Goal: Check status: Check status

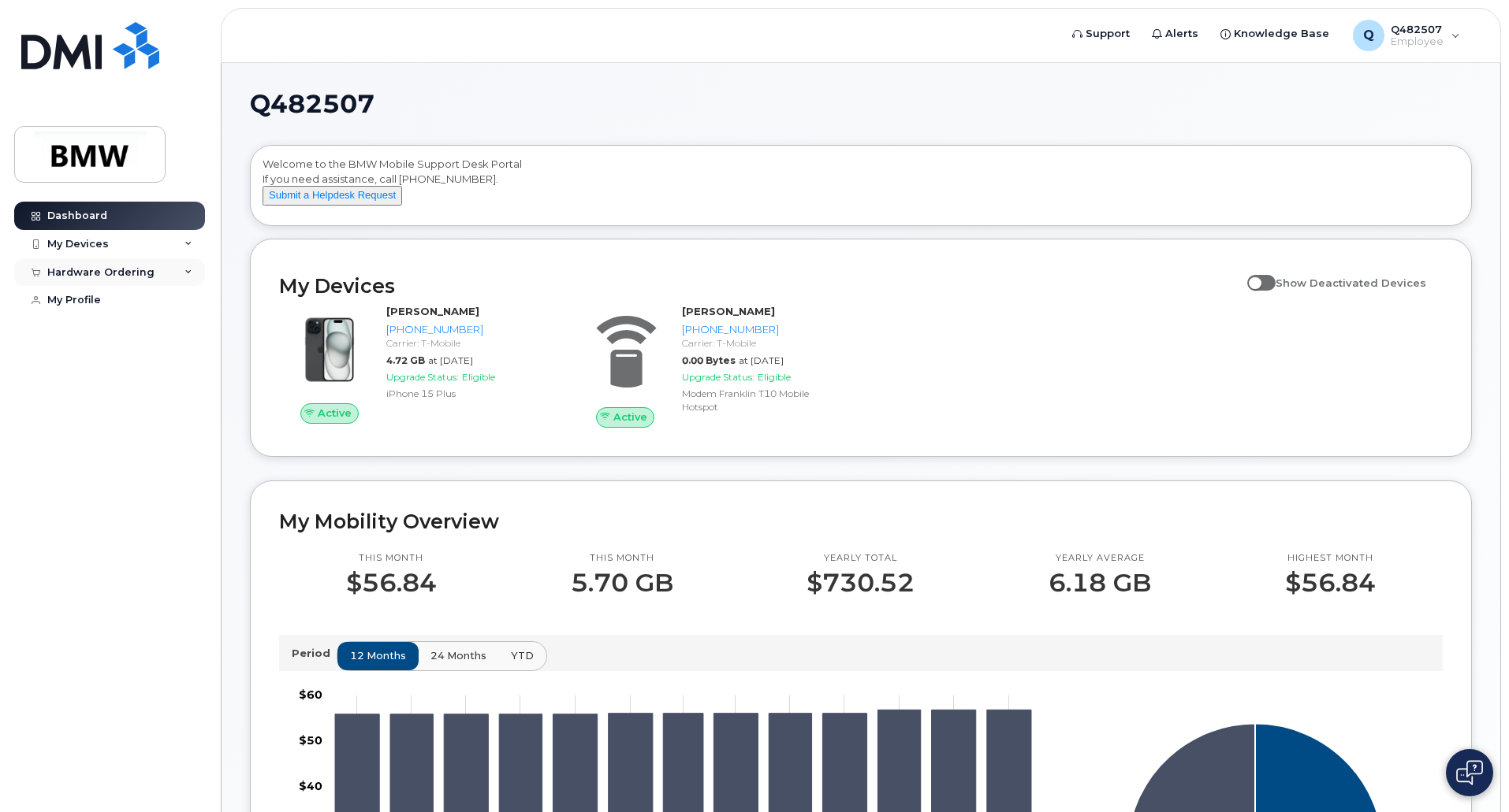
click at [183, 271] on div "Hardware Ordering" at bounding box center [109, 273] width 190 height 29
click at [93, 306] on div "My Orders" at bounding box center [82, 300] width 56 height 14
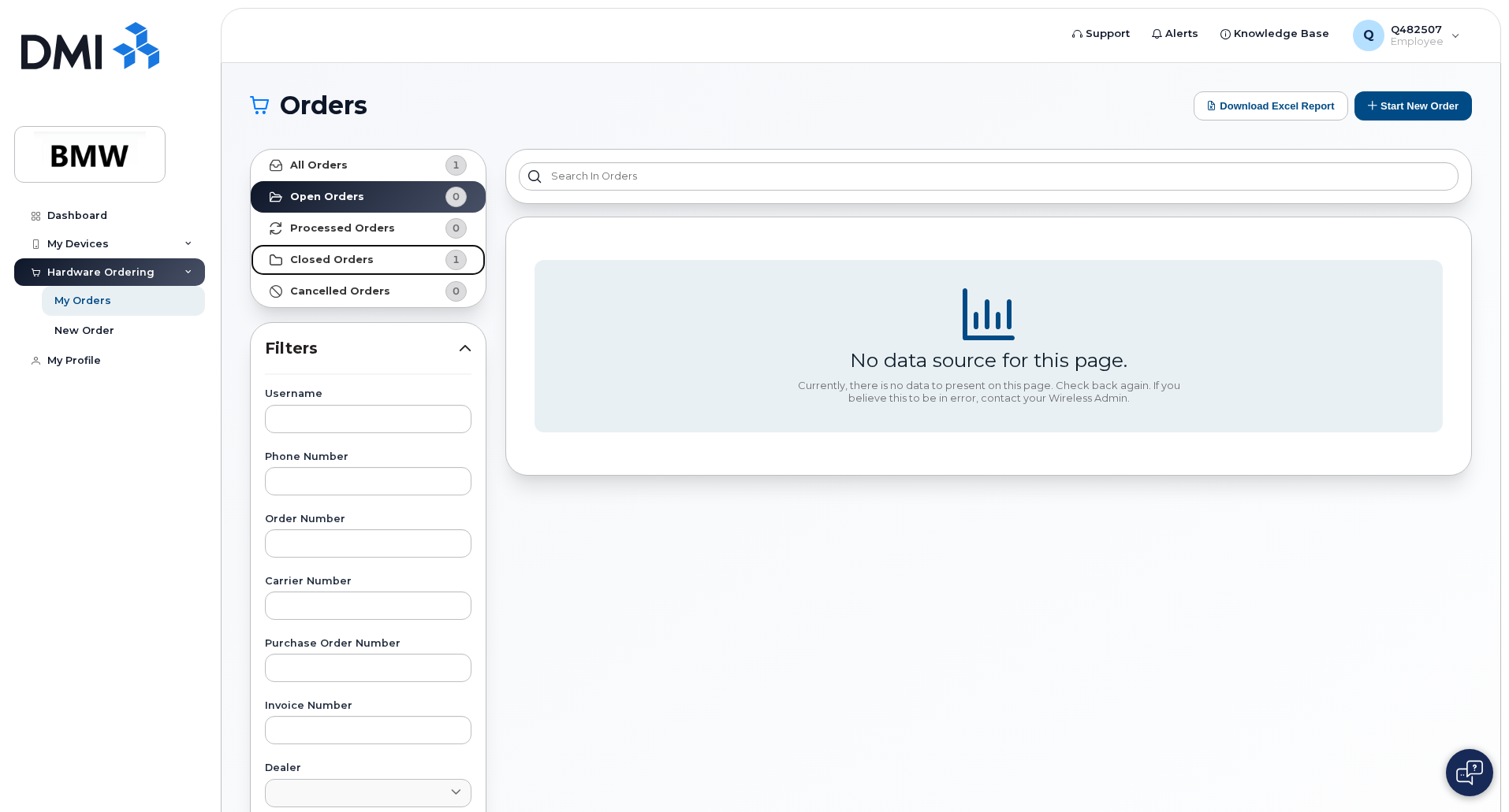
click at [354, 257] on strong "Closed Orders" at bounding box center [331, 259] width 83 height 12
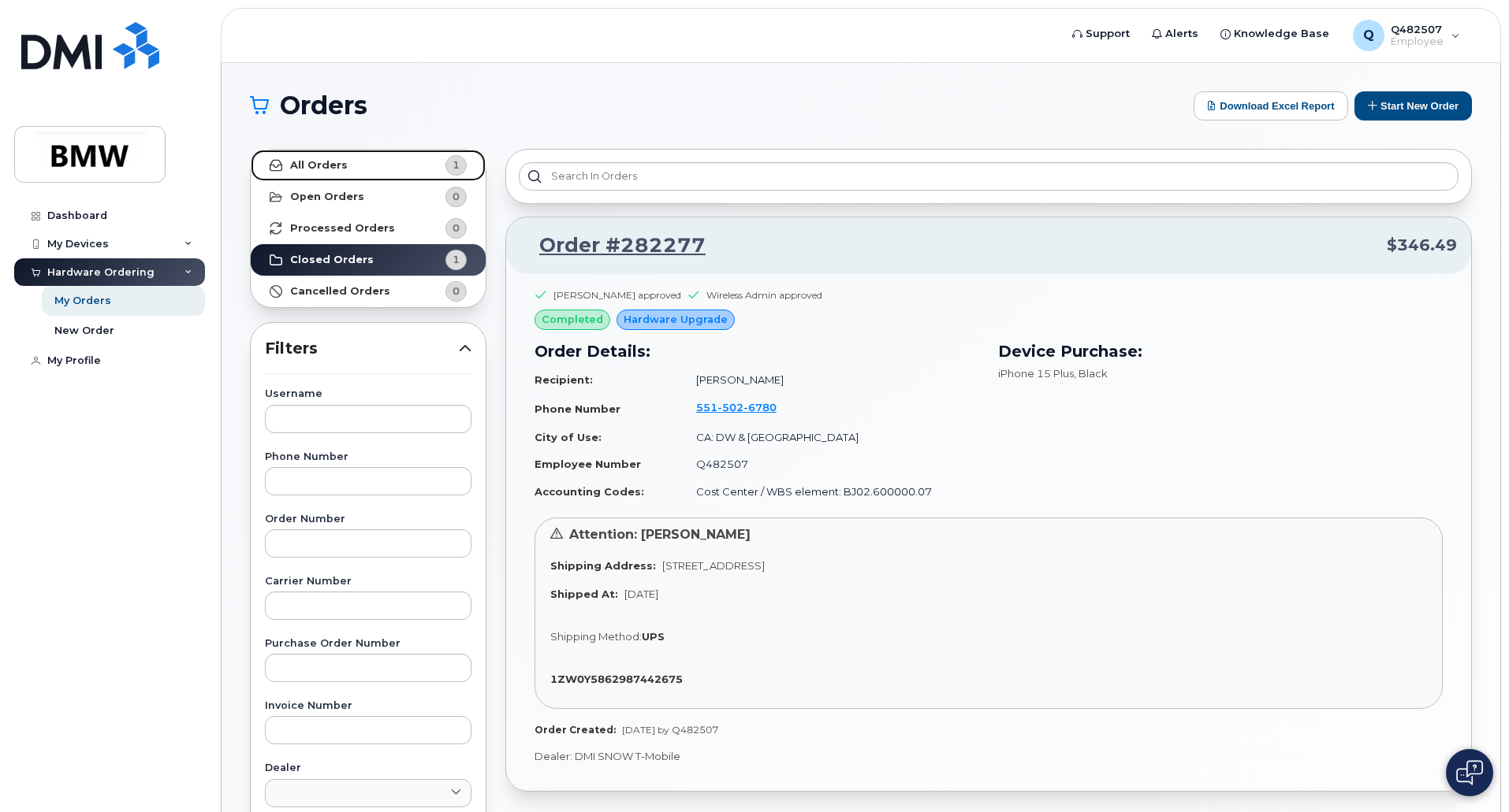
click at [315, 164] on strong "All Orders" at bounding box center [319, 165] width 57 height 12
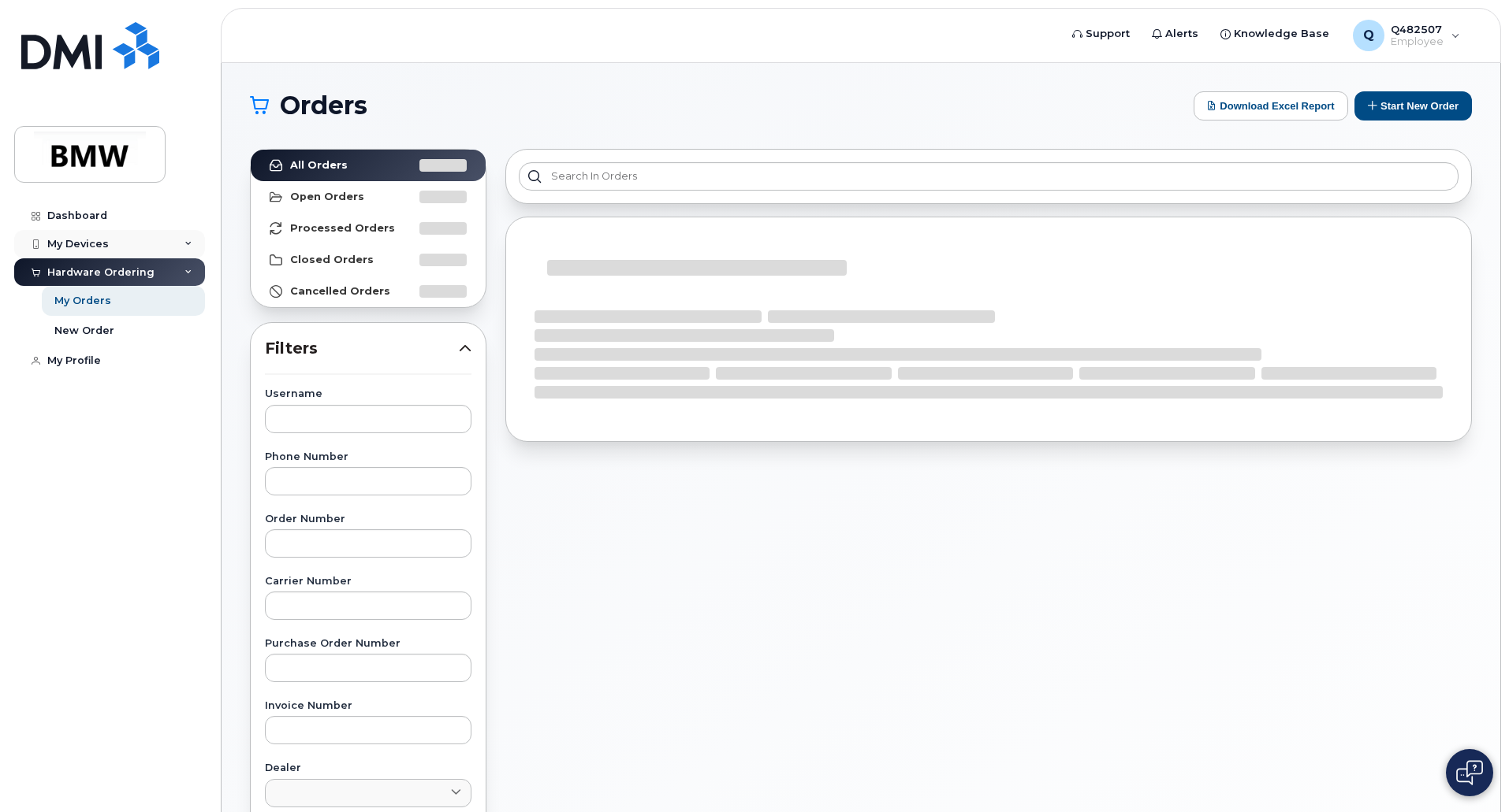
click at [77, 244] on div "My Devices" at bounding box center [78, 244] width 61 height 12
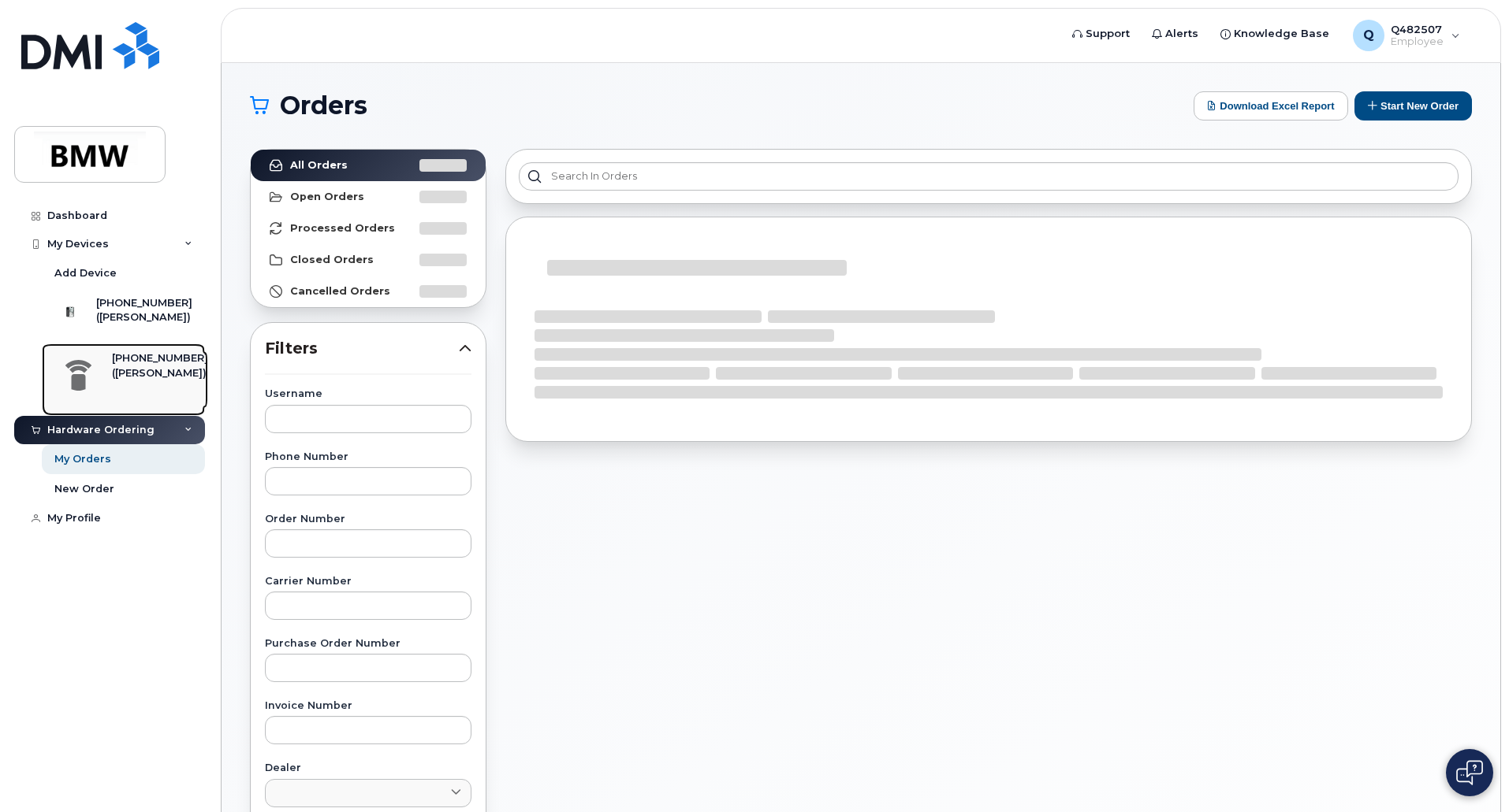
click at [129, 365] on div "[PHONE_NUMBER]" at bounding box center [160, 358] width 97 height 14
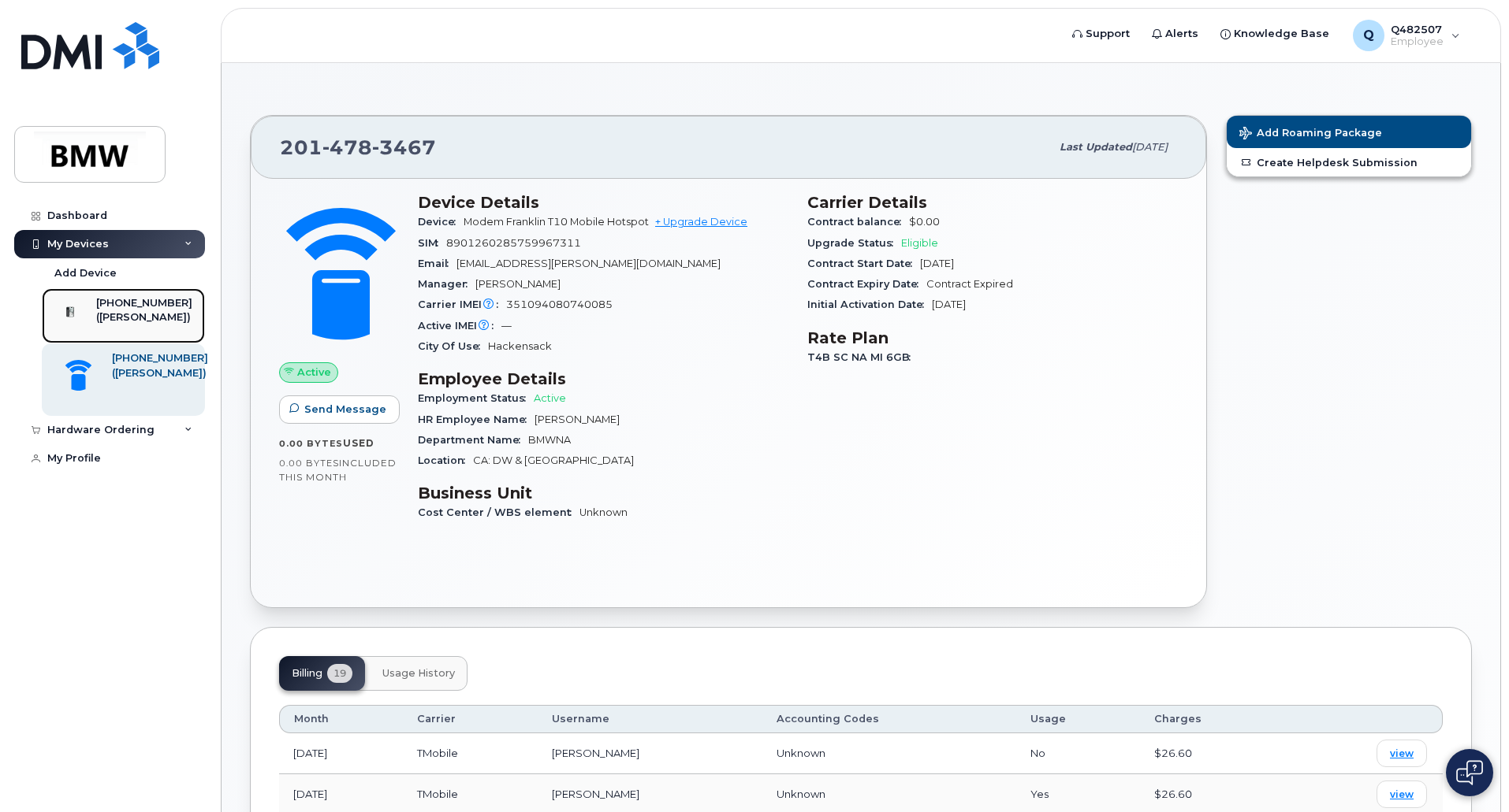
click at [163, 324] on div "([PERSON_NAME])" at bounding box center [144, 318] width 97 height 14
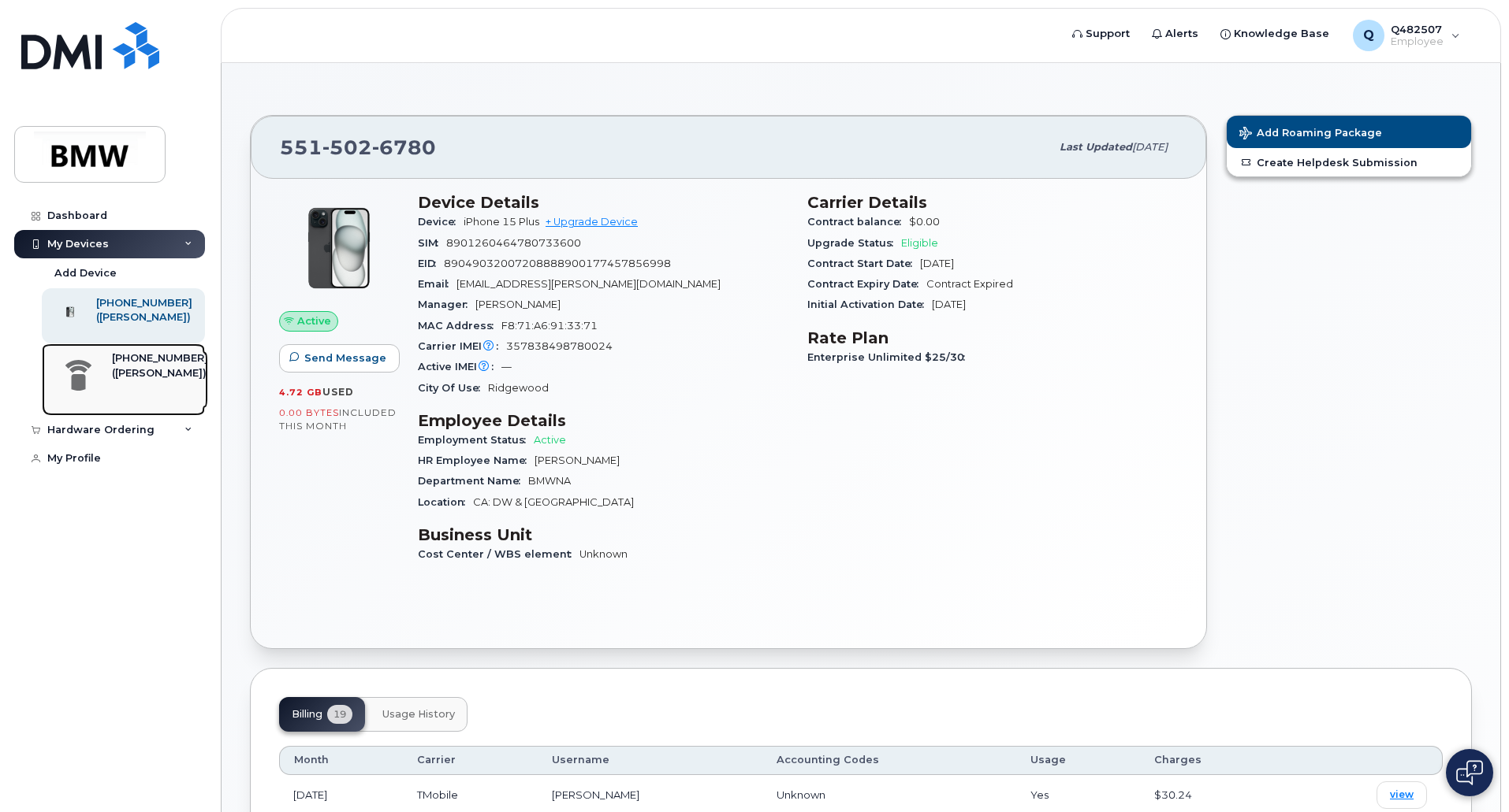
click at [144, 381] on div "([PERSON_NAME])" at bounding box center [160, 373] width 97 height 14
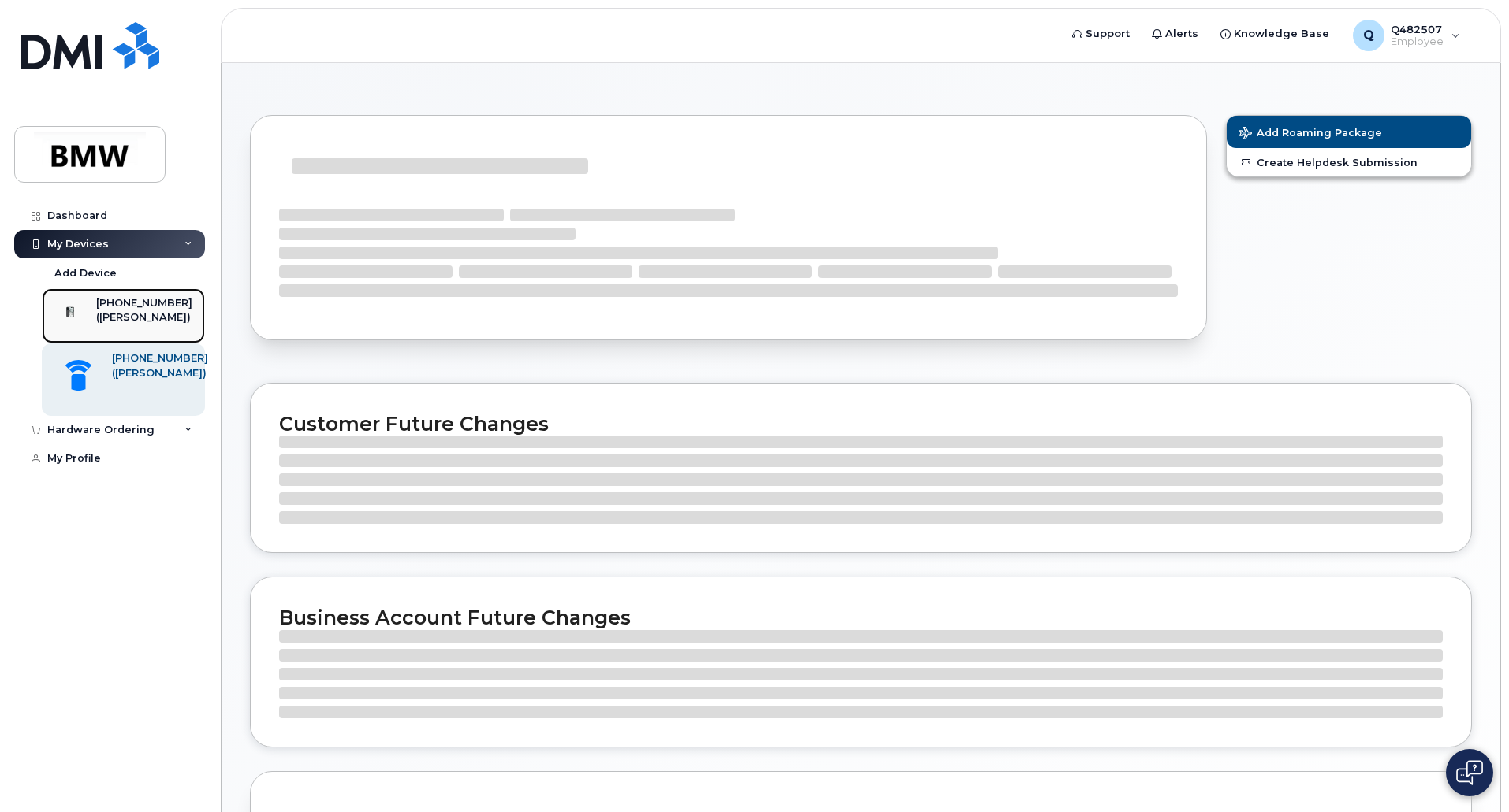
click at [148, 324] on div "([PERSON_NAME])" at bounding box center [144, 318] width 97 height 14
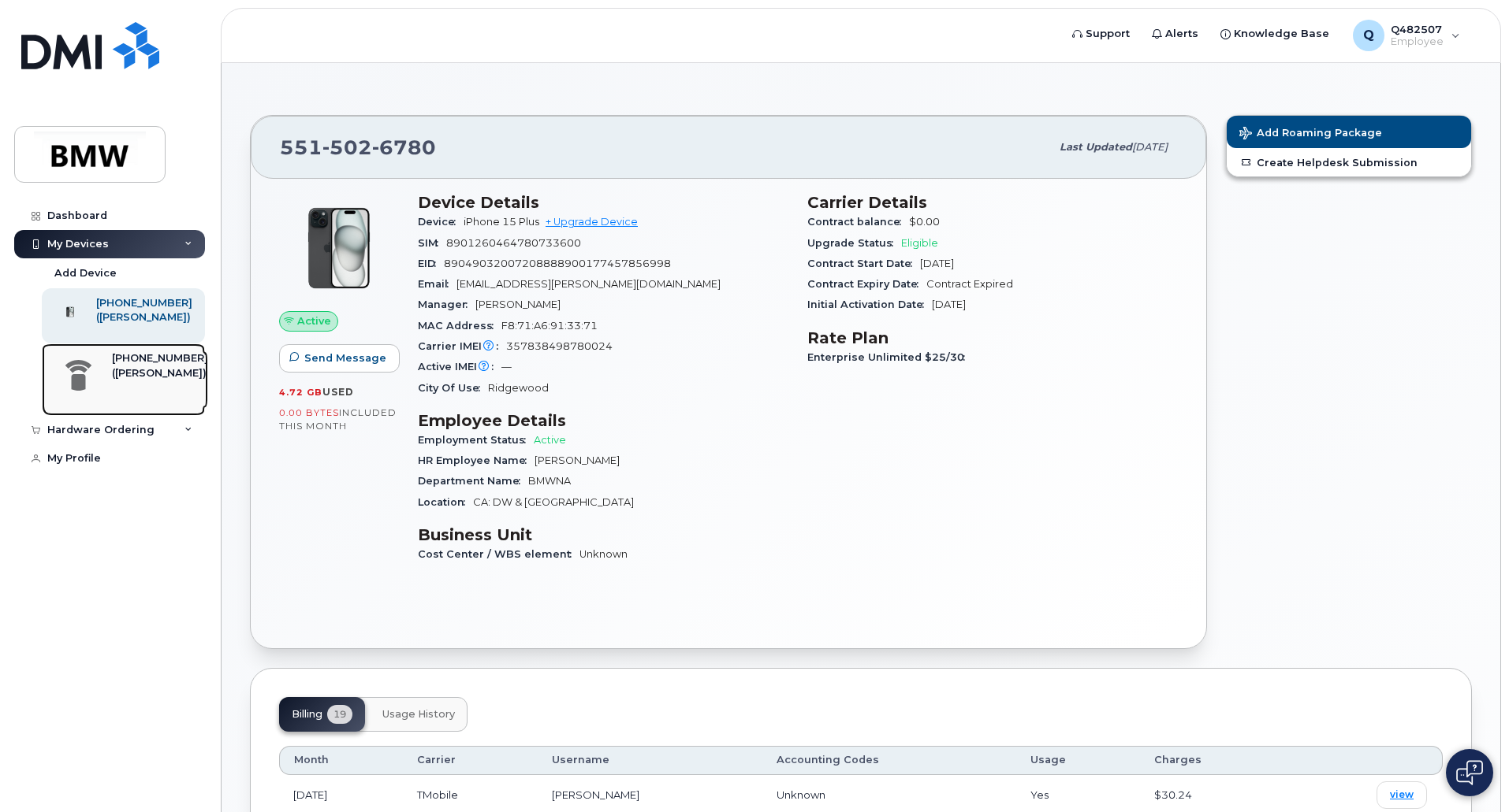
click at [145, 381] on div "([PERSON_NAME])" at bounding box center [160, 373] width 97 height 14
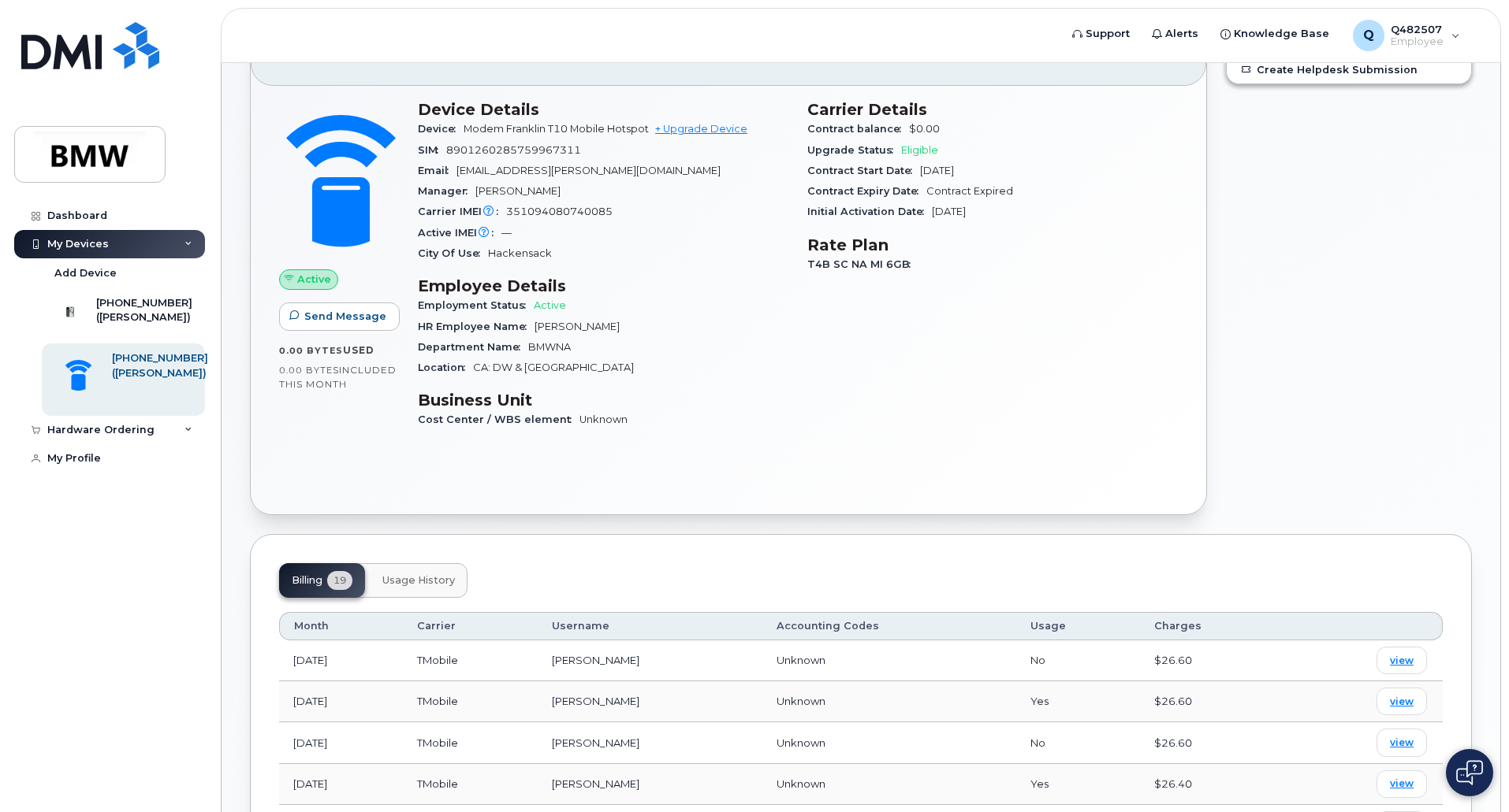
scroll to position [78, 0]
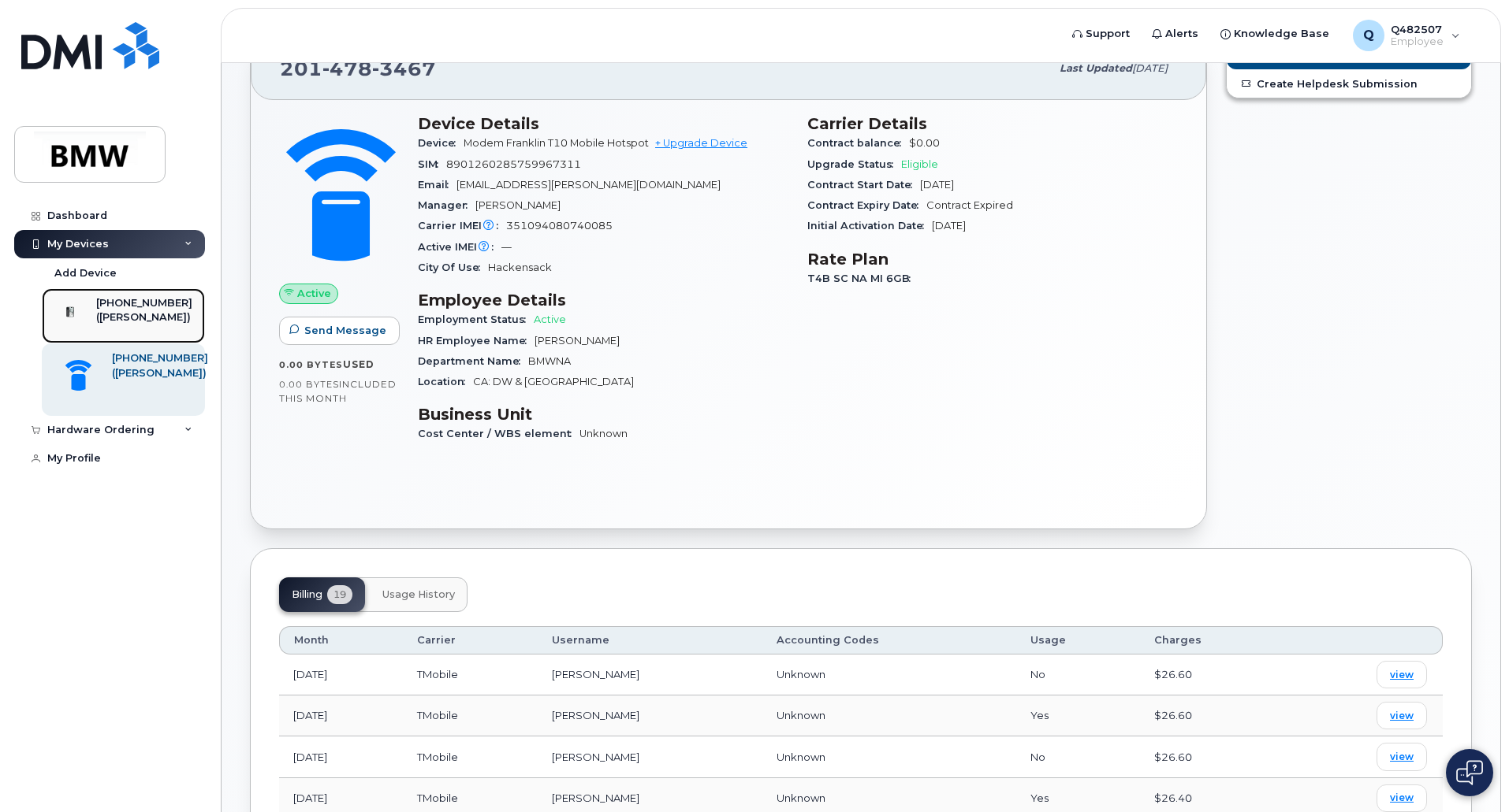
click at [125, 323] on div "([PERSON_NAME])" at bounding box center [144, 318] width 97 height 14
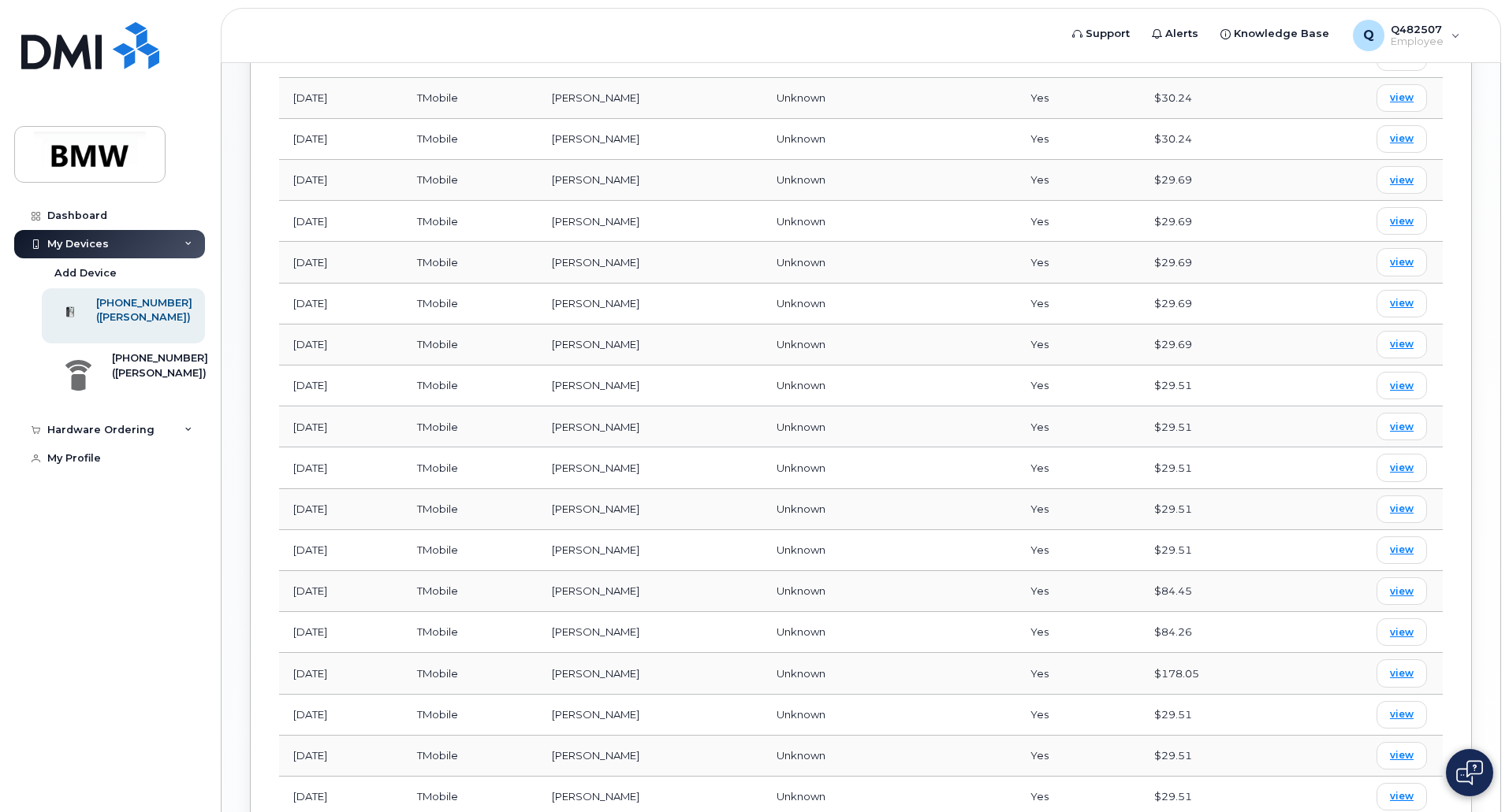
scroll to position [866, 0]
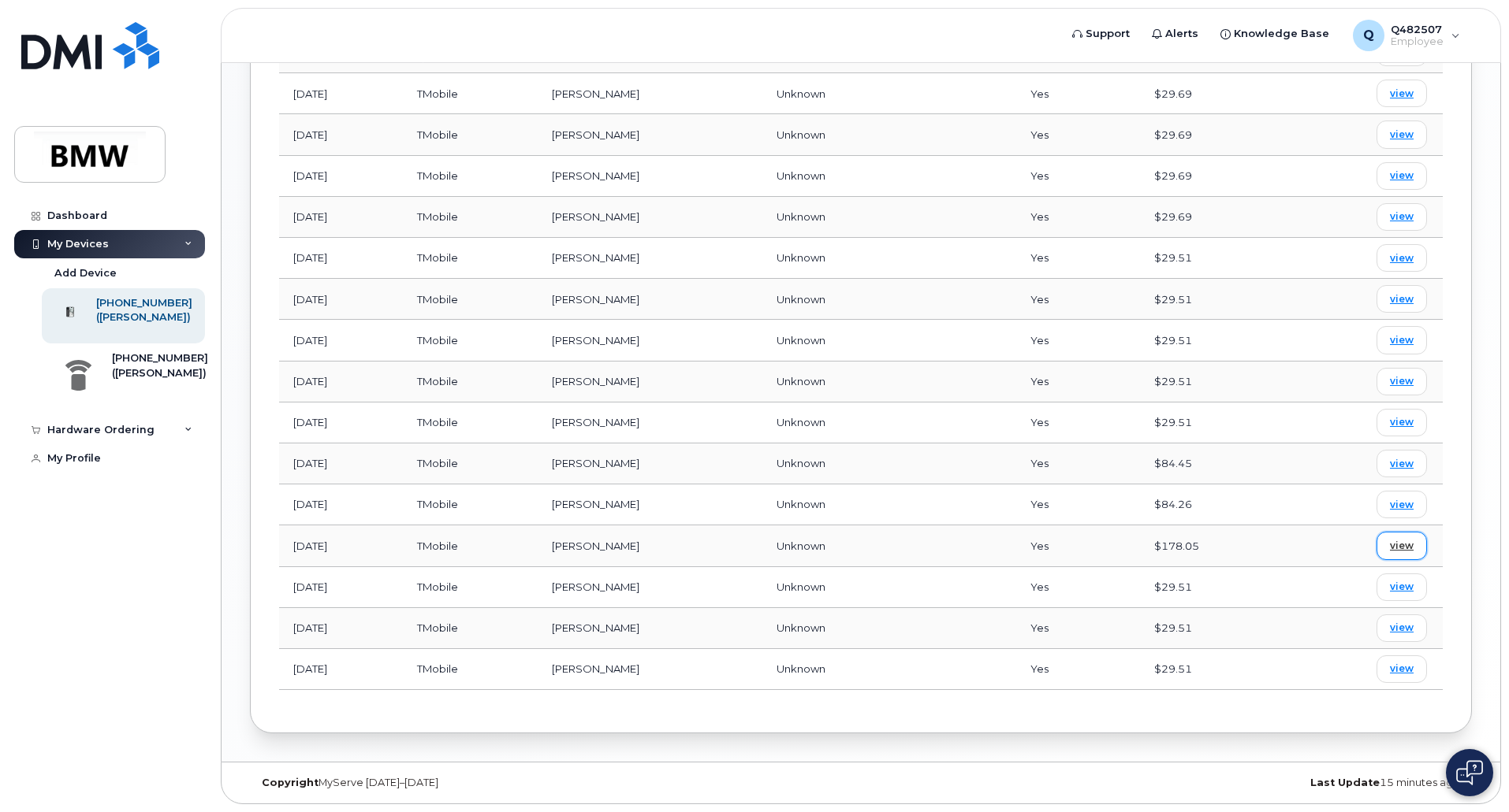
click at [1402, 546] on span "view" at bounding box center [1402, 546] width 24 height 14
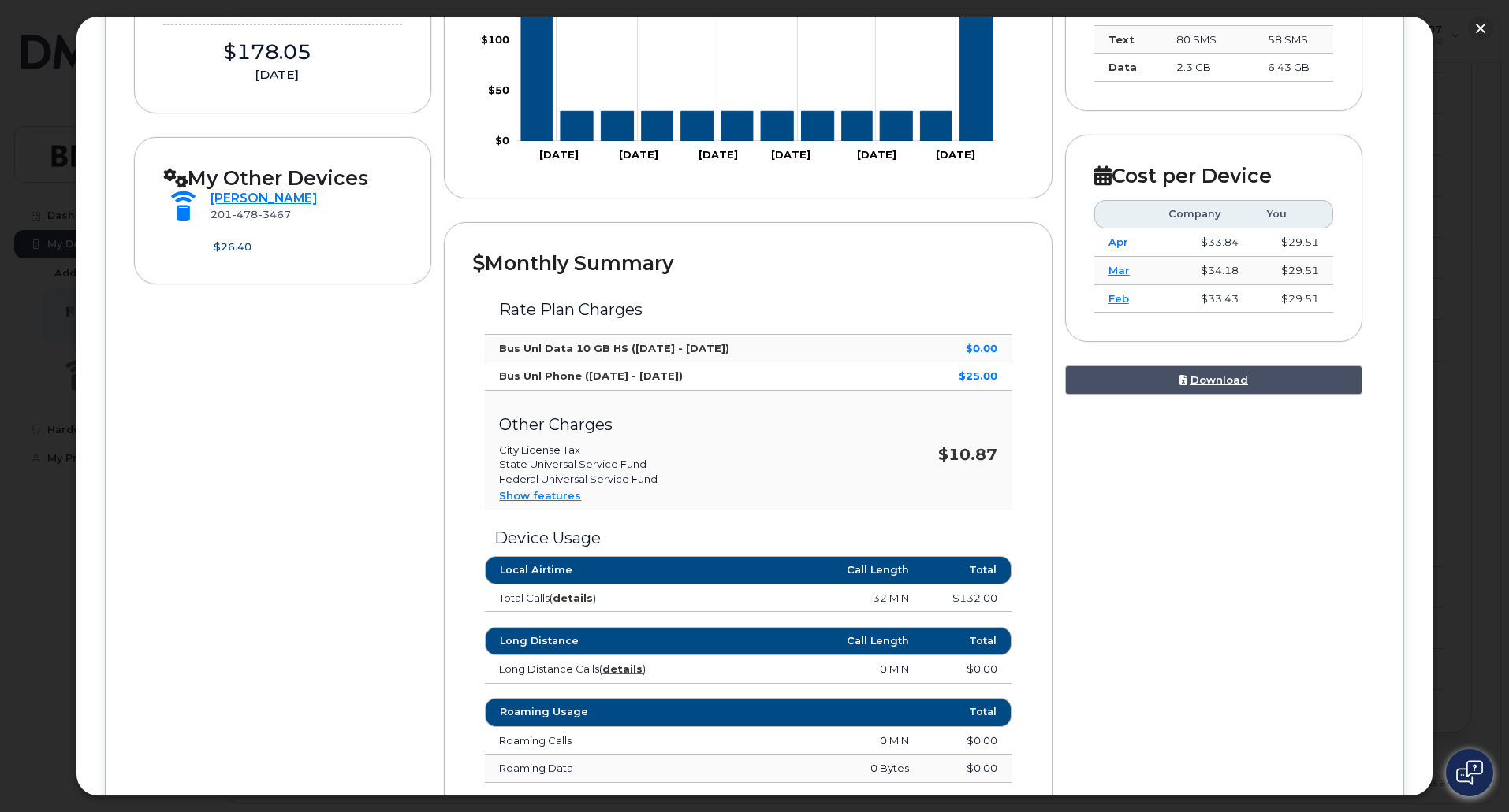
scroll to position [394, 0]
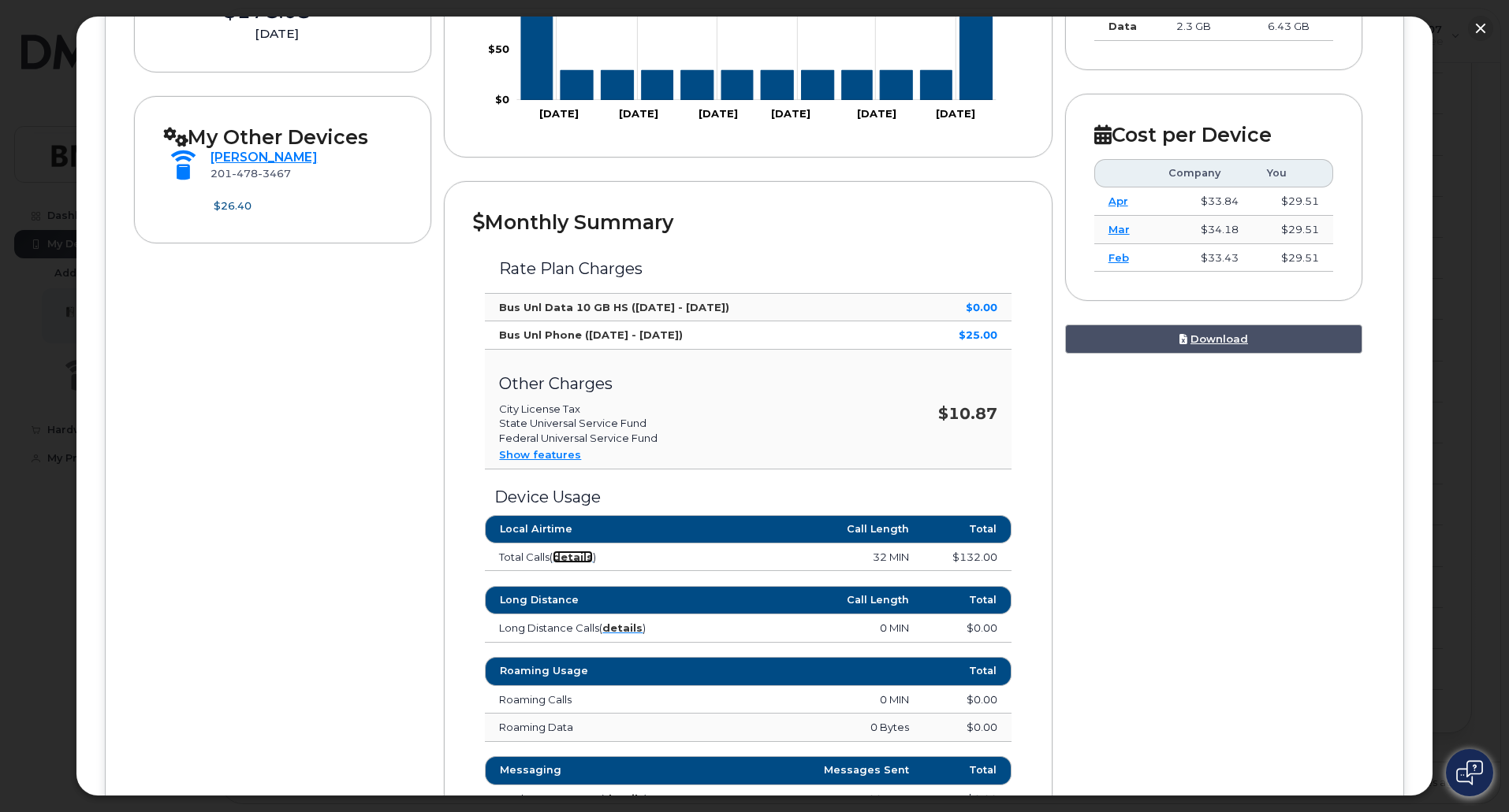
click at [566, 553] on strong "details" at bounding box center [573, 557] width 40 height 12
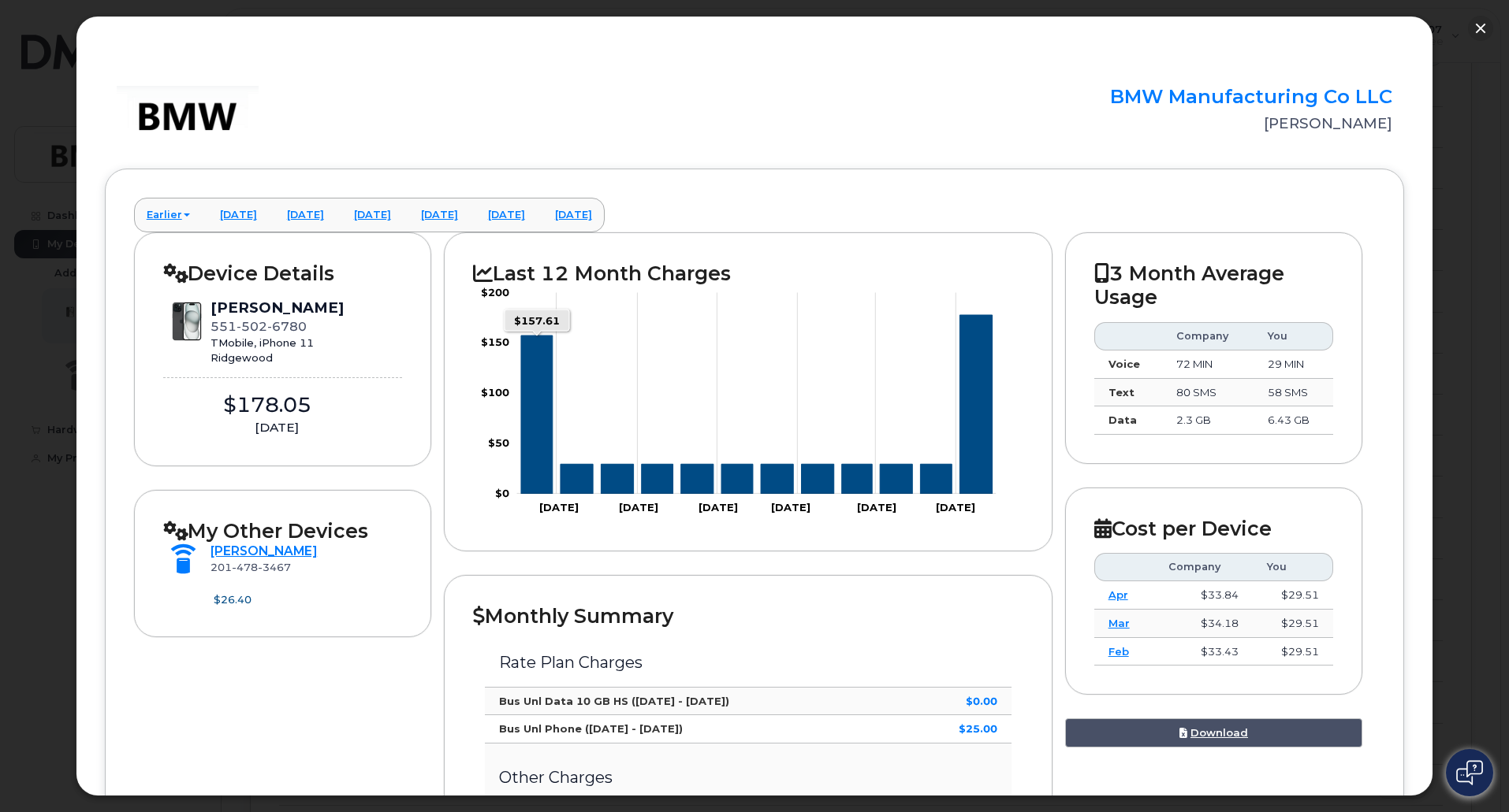
scroll to position [709, 0]
